Goal: Check status: Check status

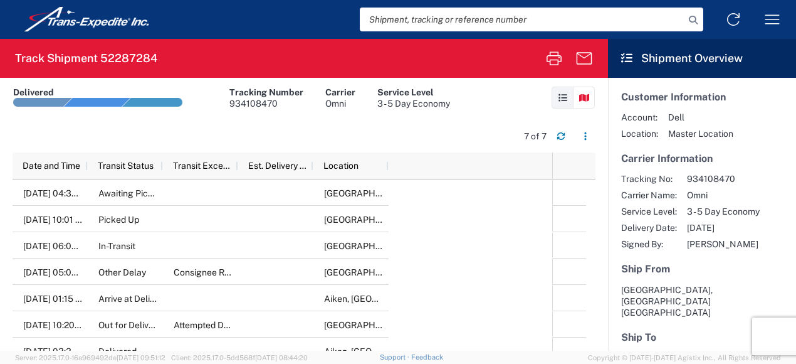
click at [441, 22] on input "search" at bounding box center [522, 20] width 325 height 24
paste input "PO4011128"
type input "PO4011128"
drag, startPoint x: 426, startPoint y: 21, endPoint x: 274, endPoint y: 17, distance: 152.4
click at [274, 17] on div "PO4011128 Shipment tracking Transit update Batch process" at bounding box center [497, 19] width 589 height 30
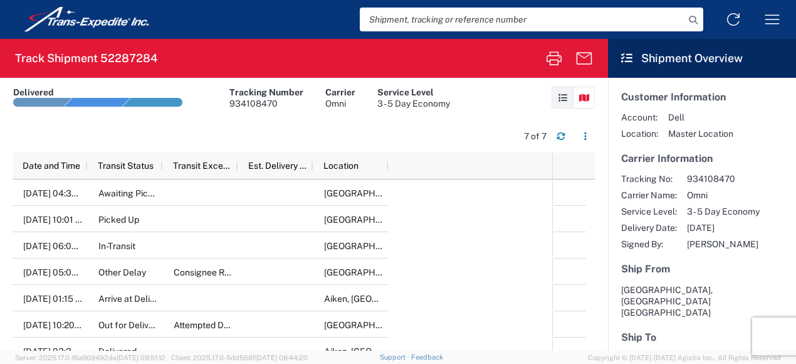
click at [468, 18] on input "search" at bounding box center [522, 20] width 325 height 24
paste input "934112796"
type input "934112796"
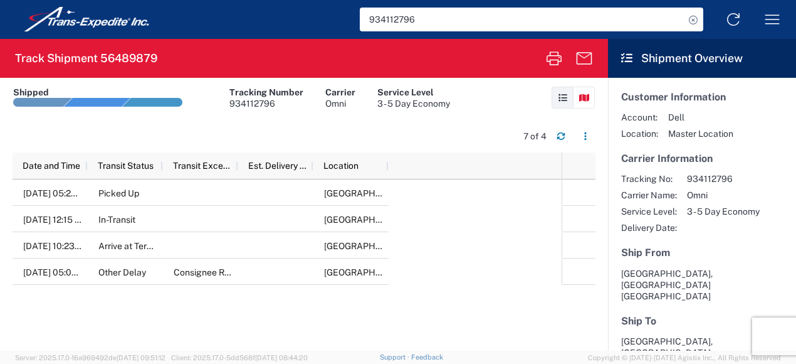
click at [327, 100] on div "Omni" at bounding box center [340, 103] width 30 height 11
